Goal: Task Accomplishment & Management: Manage account settings

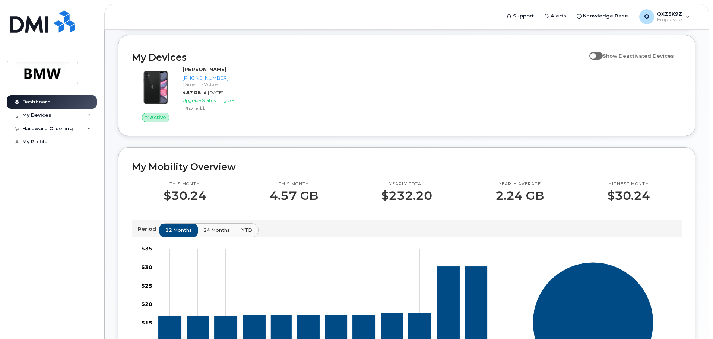
scroll to position [75, 0]
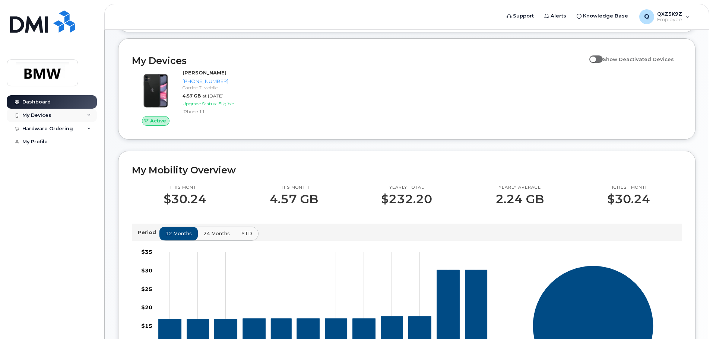
click at [92, 111] on div "My Devices" at bounding box center [52, 115] width 90 height 13
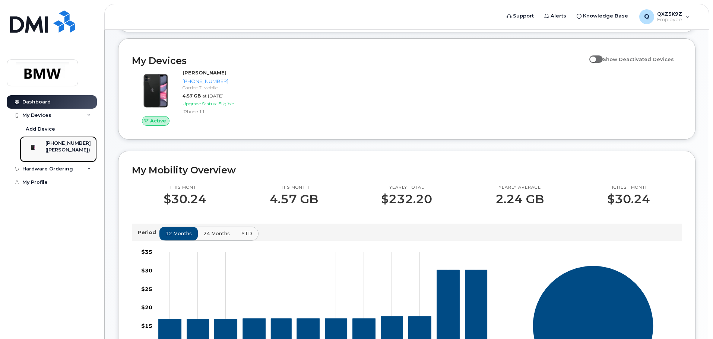
click at [52, 144] on div "[PHONE_NUMBER]" at bounding box center [67, 143] width 45 height 7
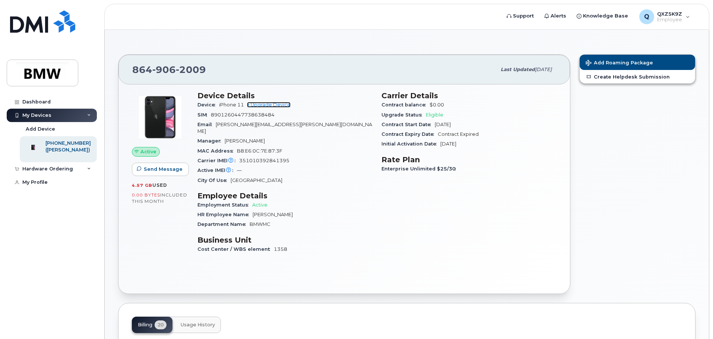
click at [273, 103] on link "+ Upgrade Device" at bounding box center [269, 105] width 44 height 6
